Goal: Information Seeking & Learning: Learn about a topic

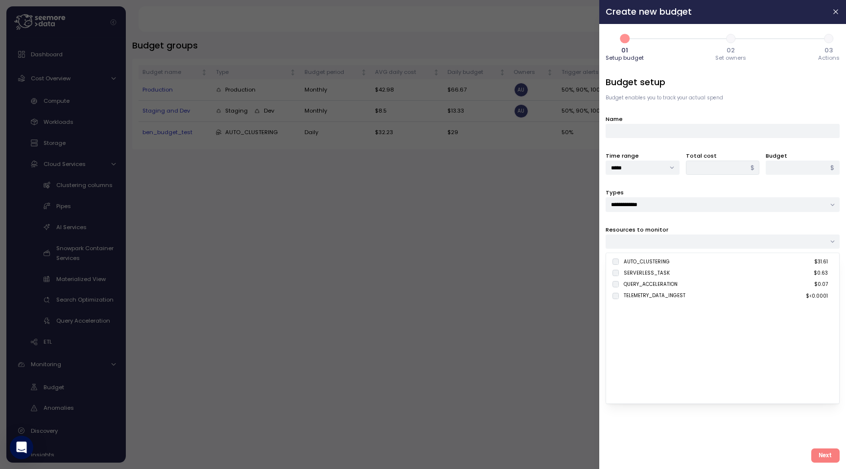
scroll to position [48, 0]
click at [398, 299] on div at bounding box center [423, 234] width 846 height 469
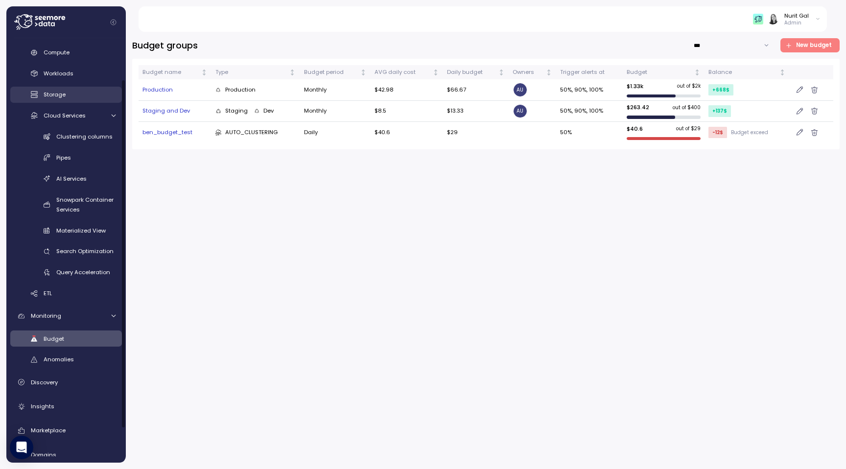
click at [107, 94] on div "Storage" at bounding box center [80, 95] width 72 height 10
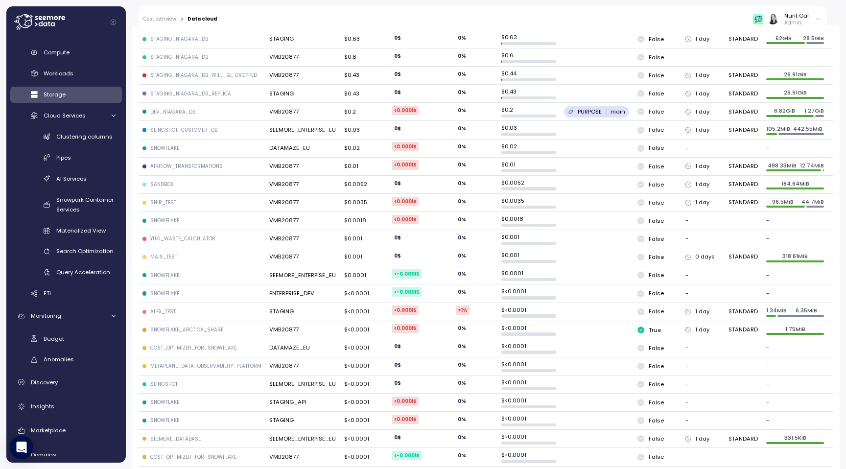
scroll to position [177, 0]
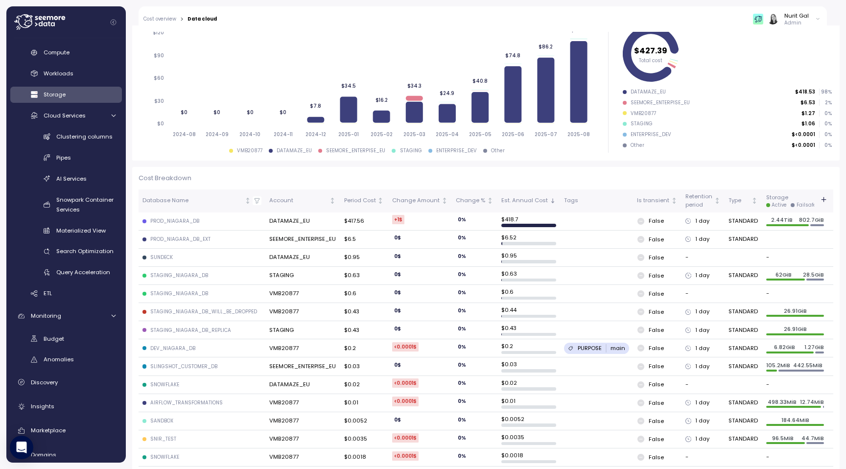
click at [214, 242] on td "PROD_NIAGARA_DB_EXT" at bounding box center [202, 240] width 127 height 18
click at [283, 224] on td "DATAMAZE_EU" at bounding box center [302, 222] width 74 height 18
click at [367, 249] on td "$0.95" at bounding box center [364, 258] width 48 height 18
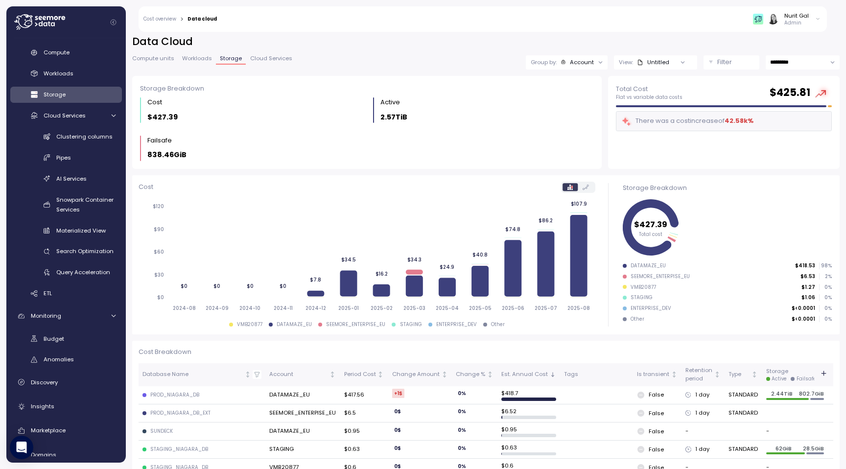
scroll to position [0, 0]
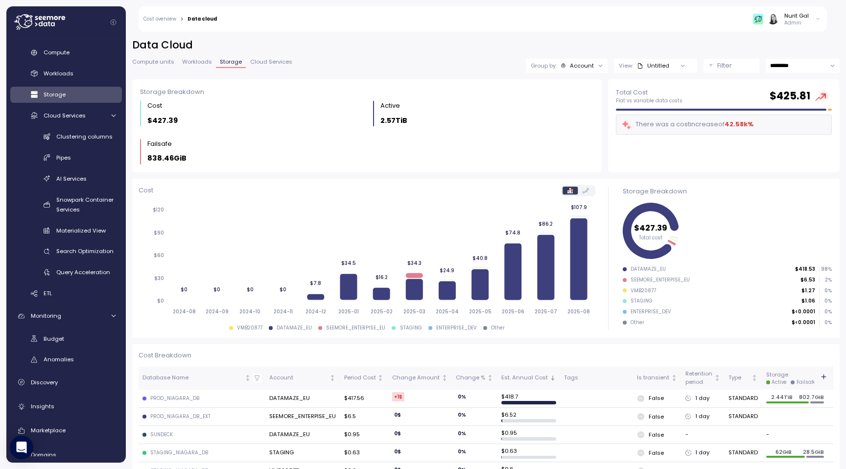
click at [377, 377] on icon "Not sorted" at bounding box center [380, 378] width 7 height 7
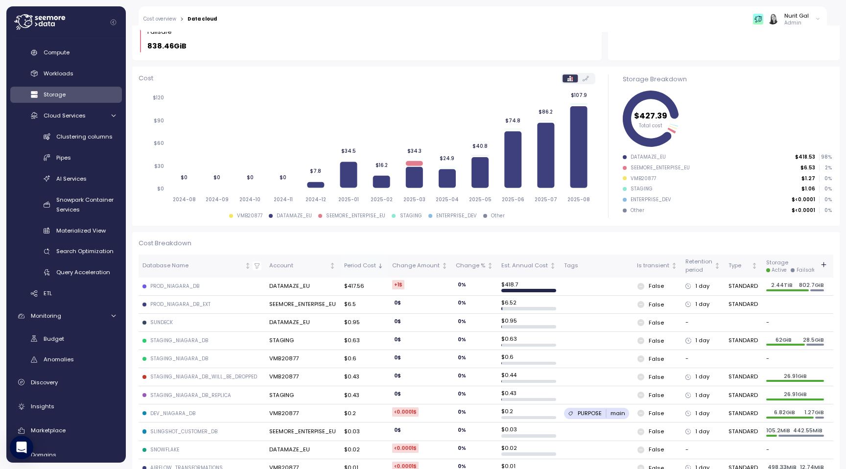
scroll to position [115, 0]
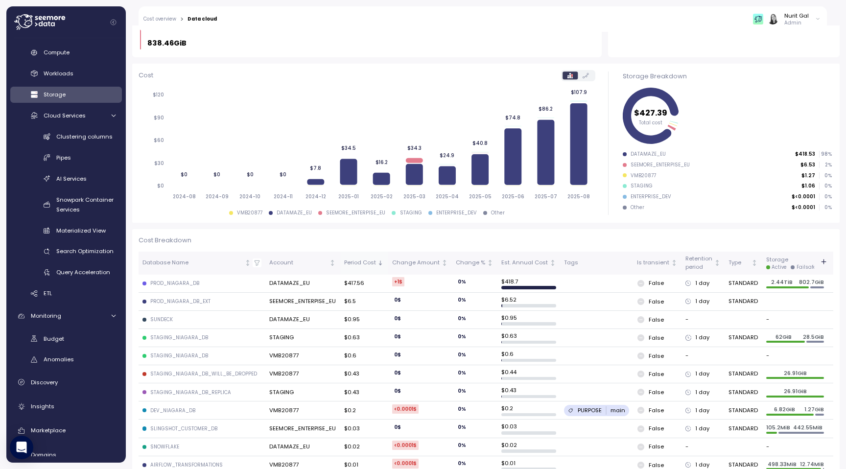
click at [377, 262] on icon "Sorted descending" at bounding box center [380, 263] width 7 height 7
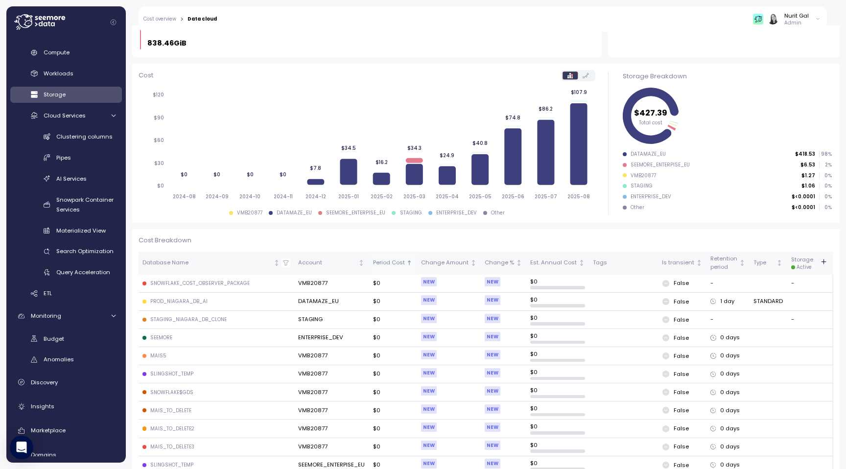
click at [400, 261] on div "Period Cost" at bounding box center [393, 263] width 40 height 9
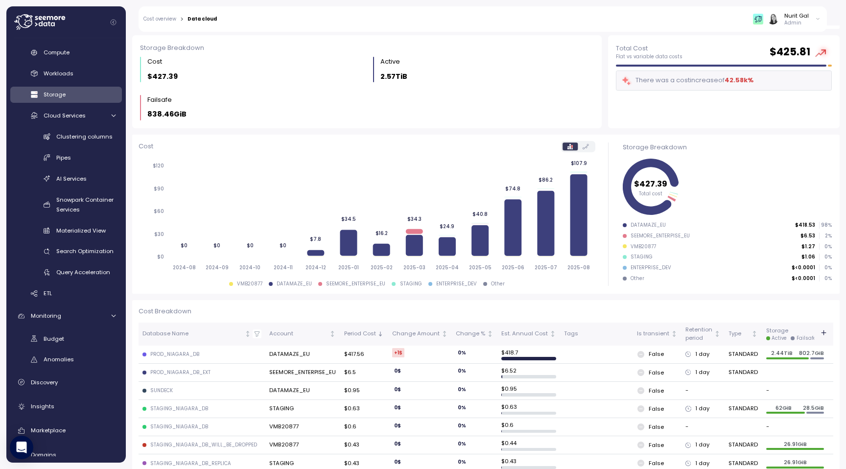
scroll to position [0, 0]
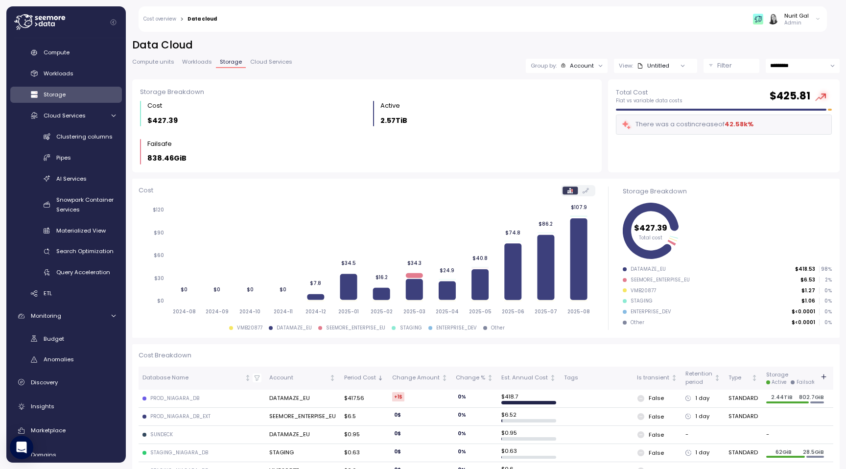
click at [803, 18] on div "Nurit Gal" at bounding box center [797, 16] width 24 height 8
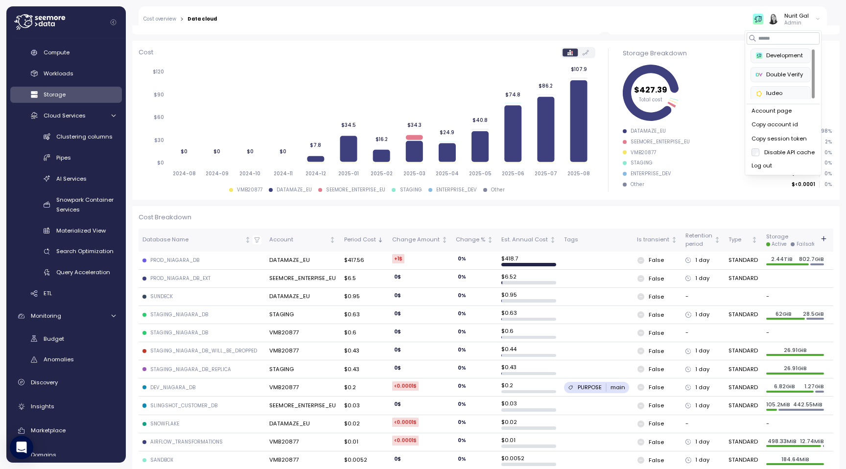
scroll to position [142, 0]
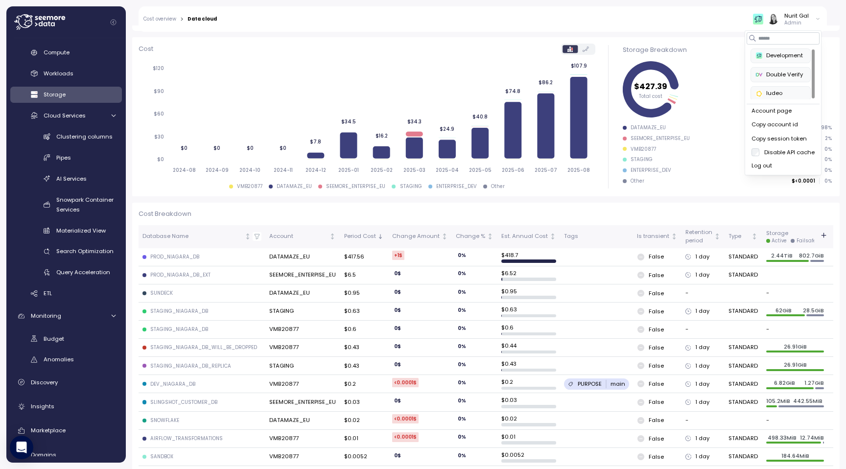
click at [788, 74] on div "Double Verify" at bounding box center [780, 75] width 49 height 9
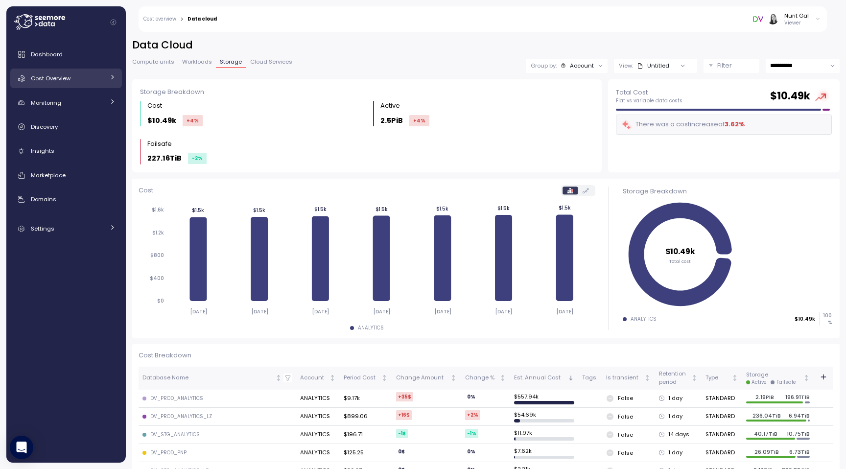
click at [64, 72] on link "Cost Overview" at bounding box center [66, 79] width 112 height 20
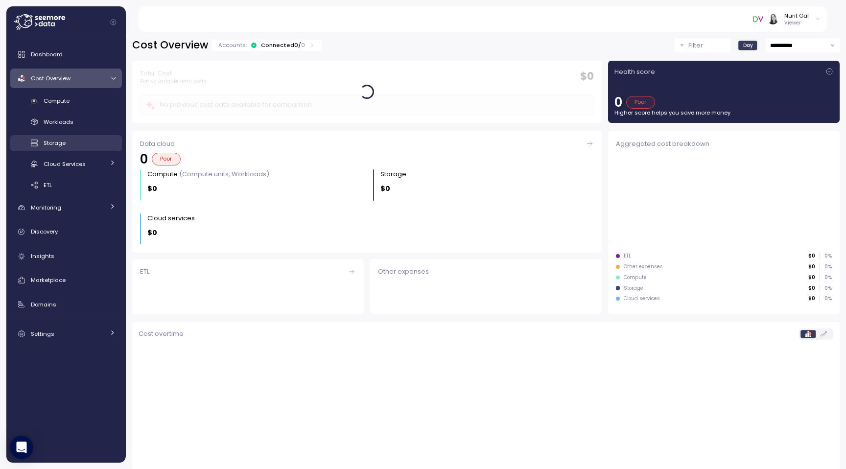
click at [60, 142] on span "Storage" at bounding box center [55, 143] width 22 height 8
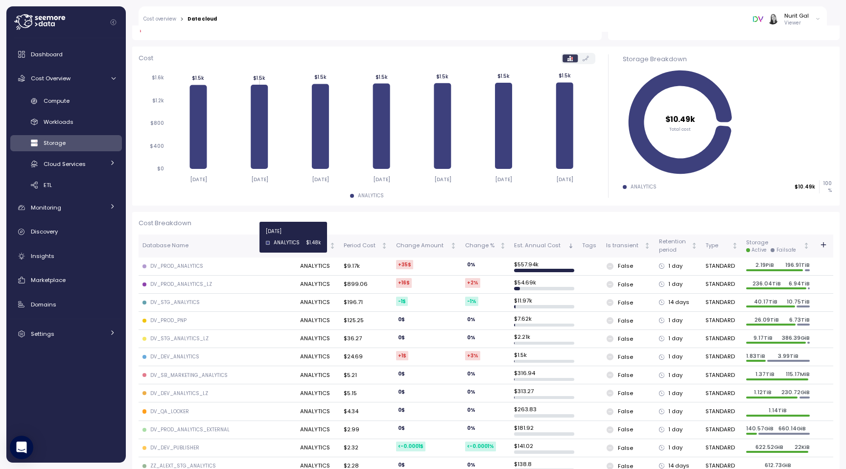
scroll to position [134, 0]
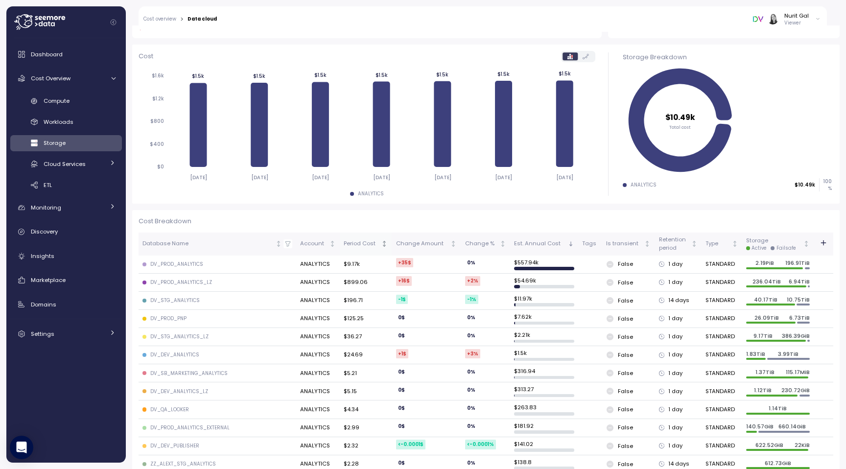
click at [386, 245] on icon "Not sorted" at bounding box center [384, 243] width 7 height 7
click at [384, 245] on icon "Sorted descending" at bounding box center [383, 245] width 1 height 1
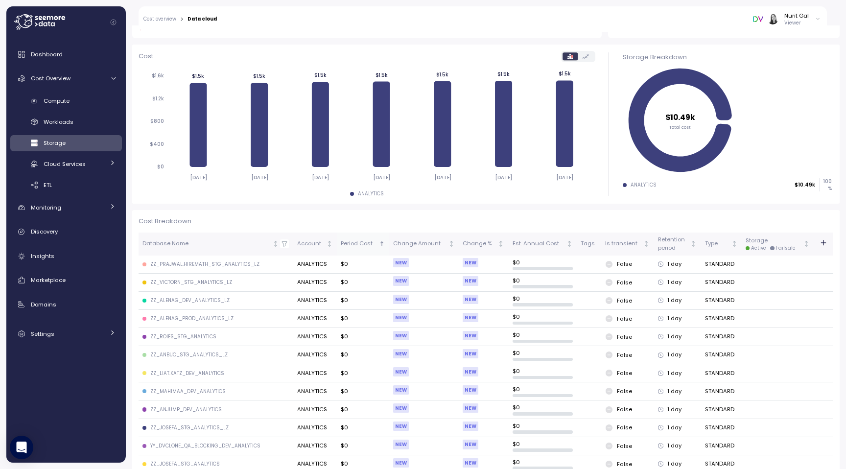
click at [385, 245] on icon "Sorted ascending" at bounding box center [382, 243] width 7 height 7
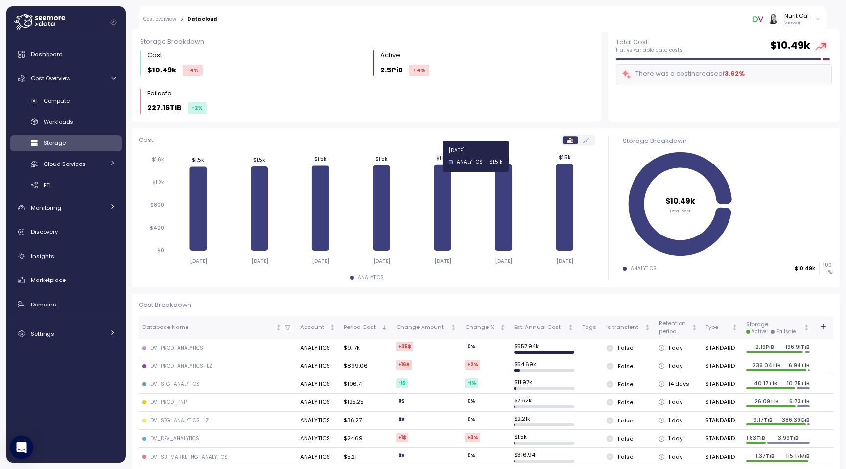
scroll to position [0, 0]
